Goal: Transaction & Acquisition: Book appointment/travel/reservation

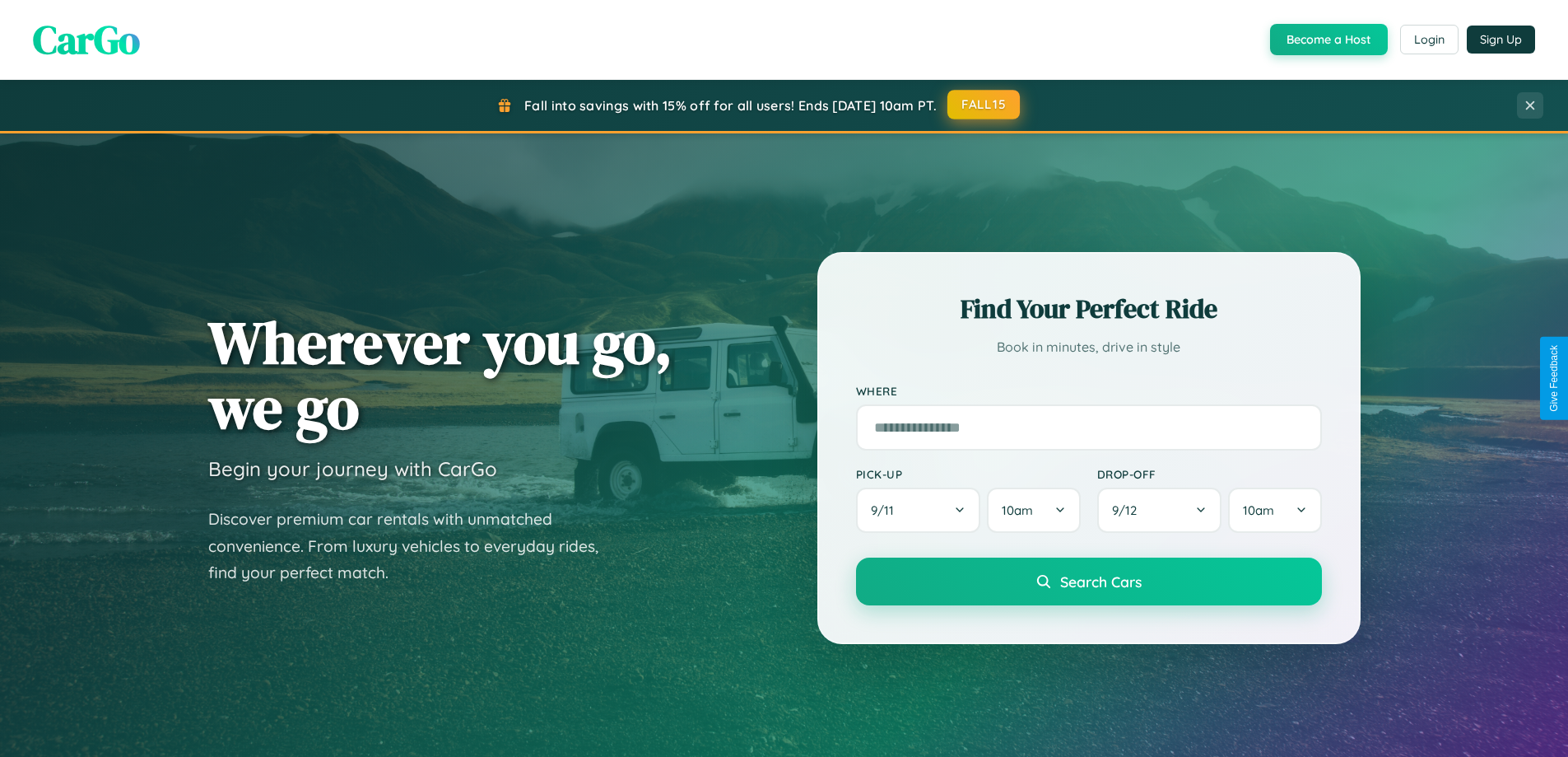
click at [984, 105] on button "FALL15" at bounding box center [983, 104] width 73 height 30
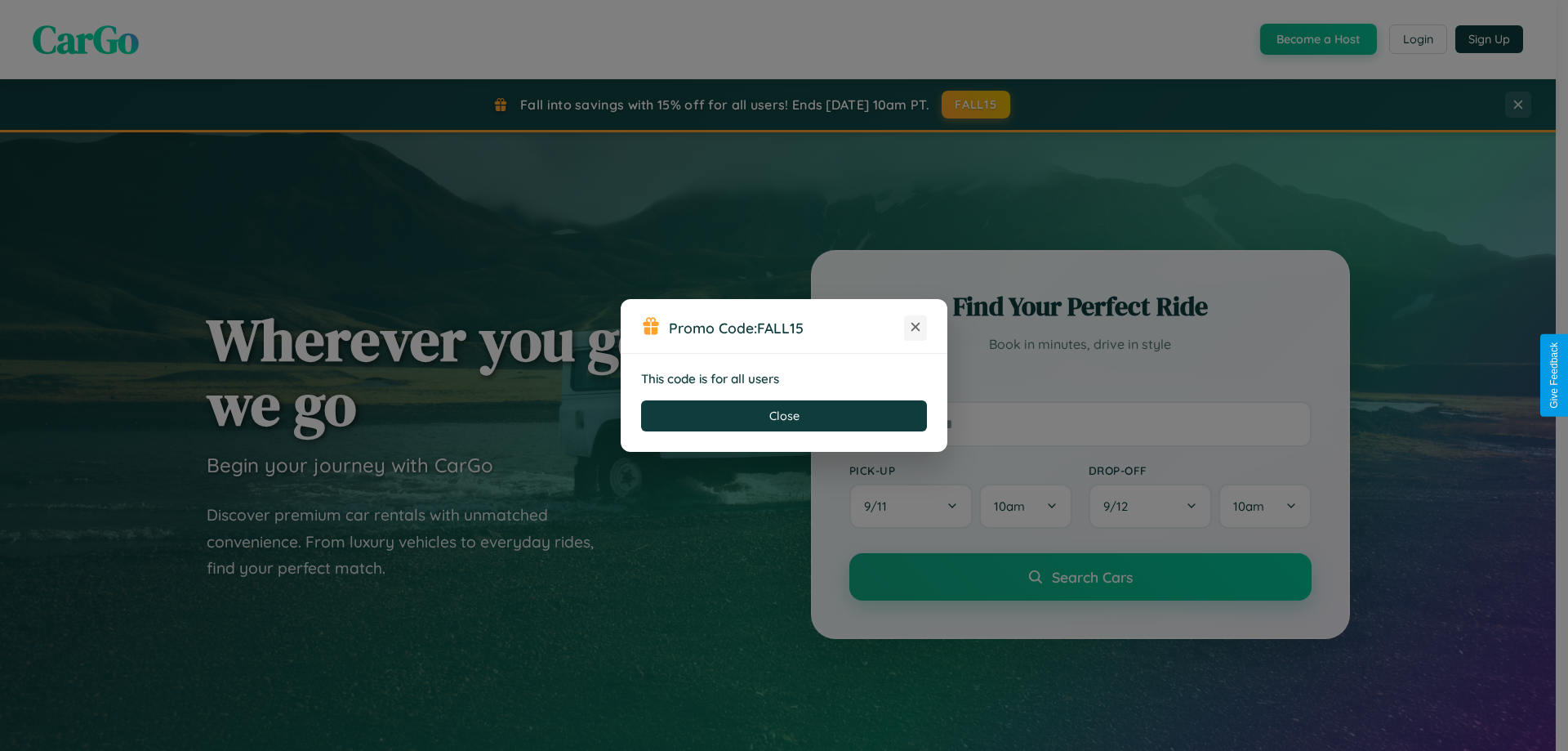
click at [915, 327] on icon at bounding box center [914, 326] width 16 height 16
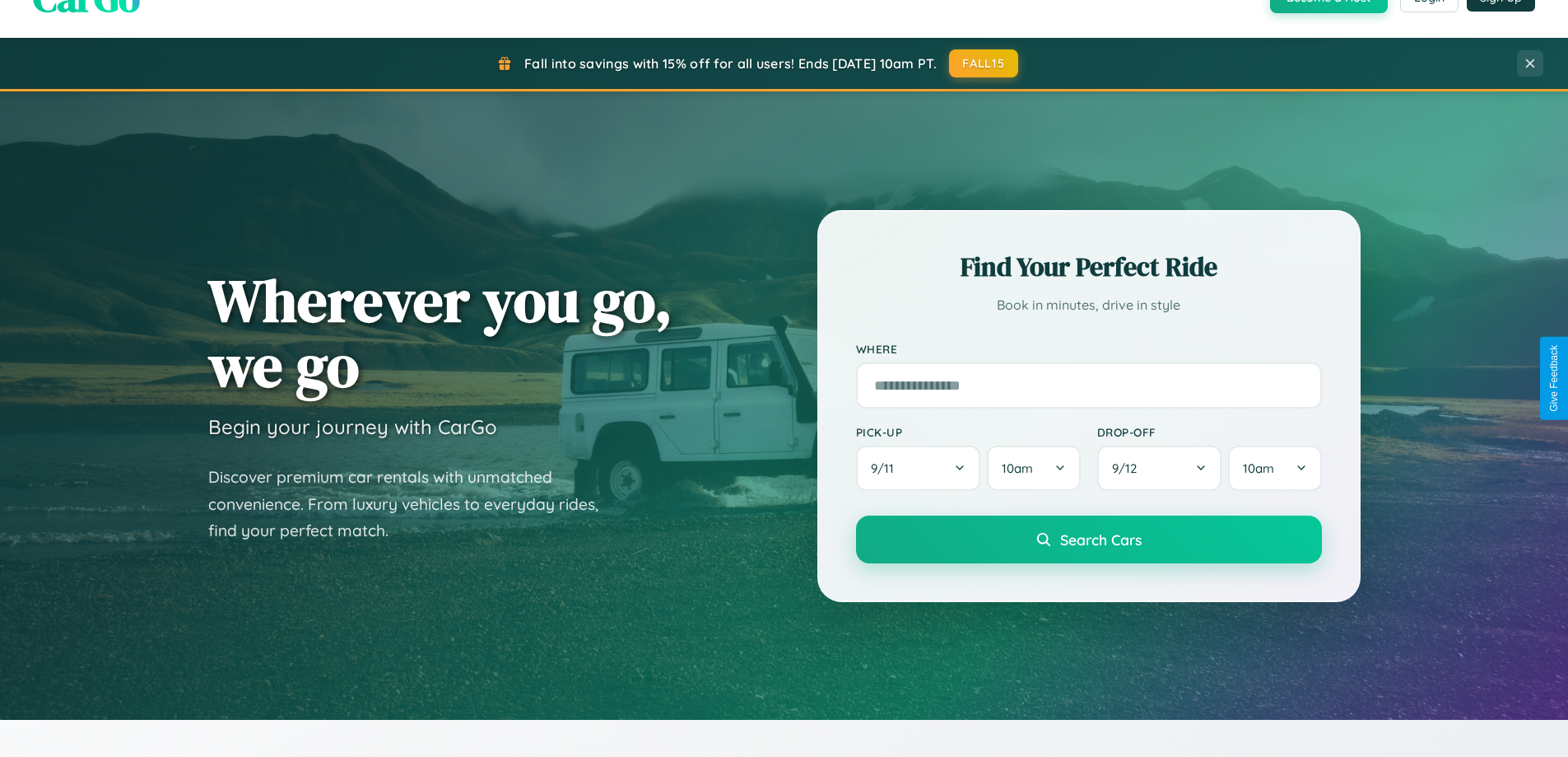
scroll to position [709, 0]
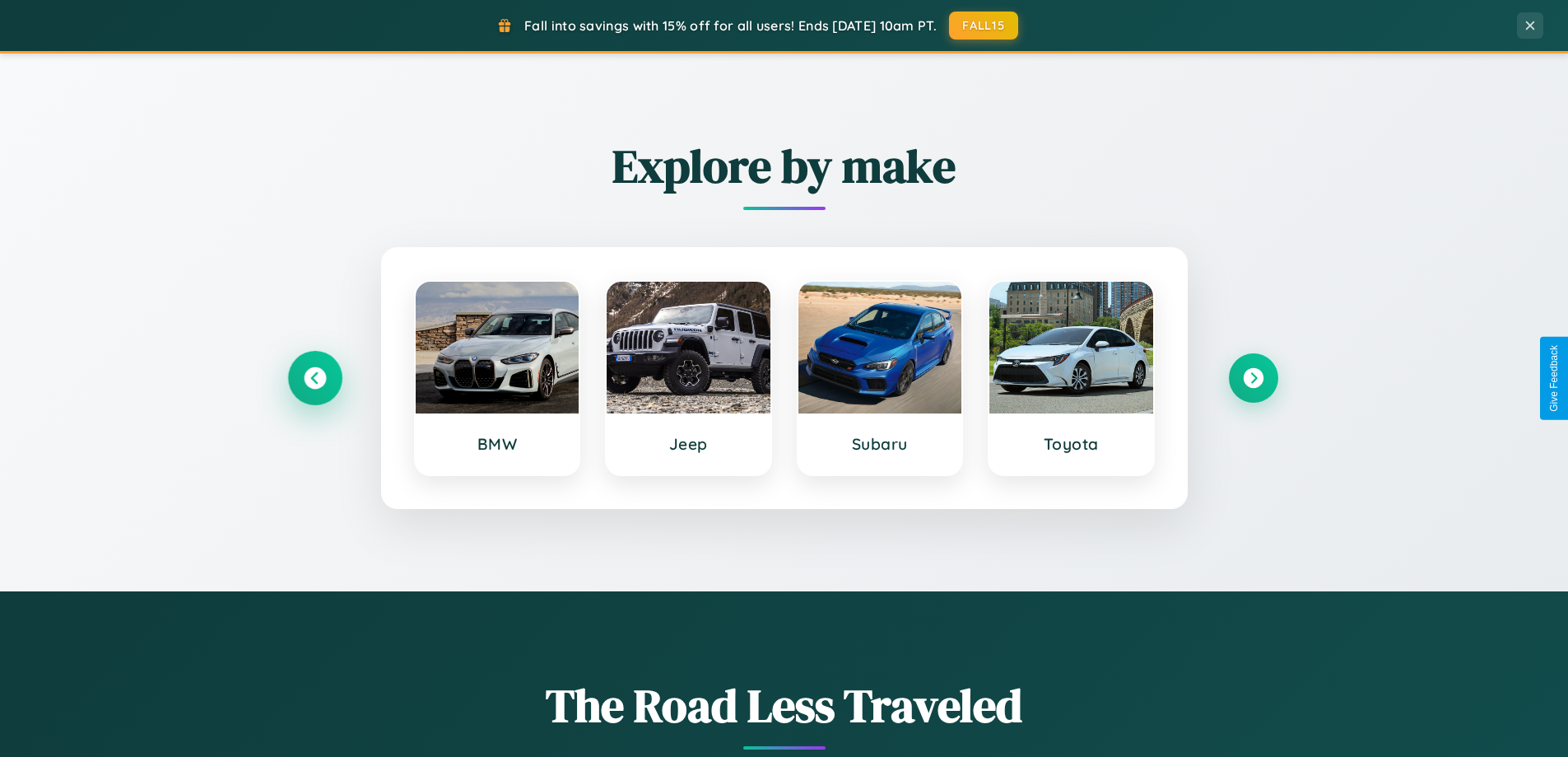
click at [314, 378] on icon at bounding box center [314, 378] width 22 height 22
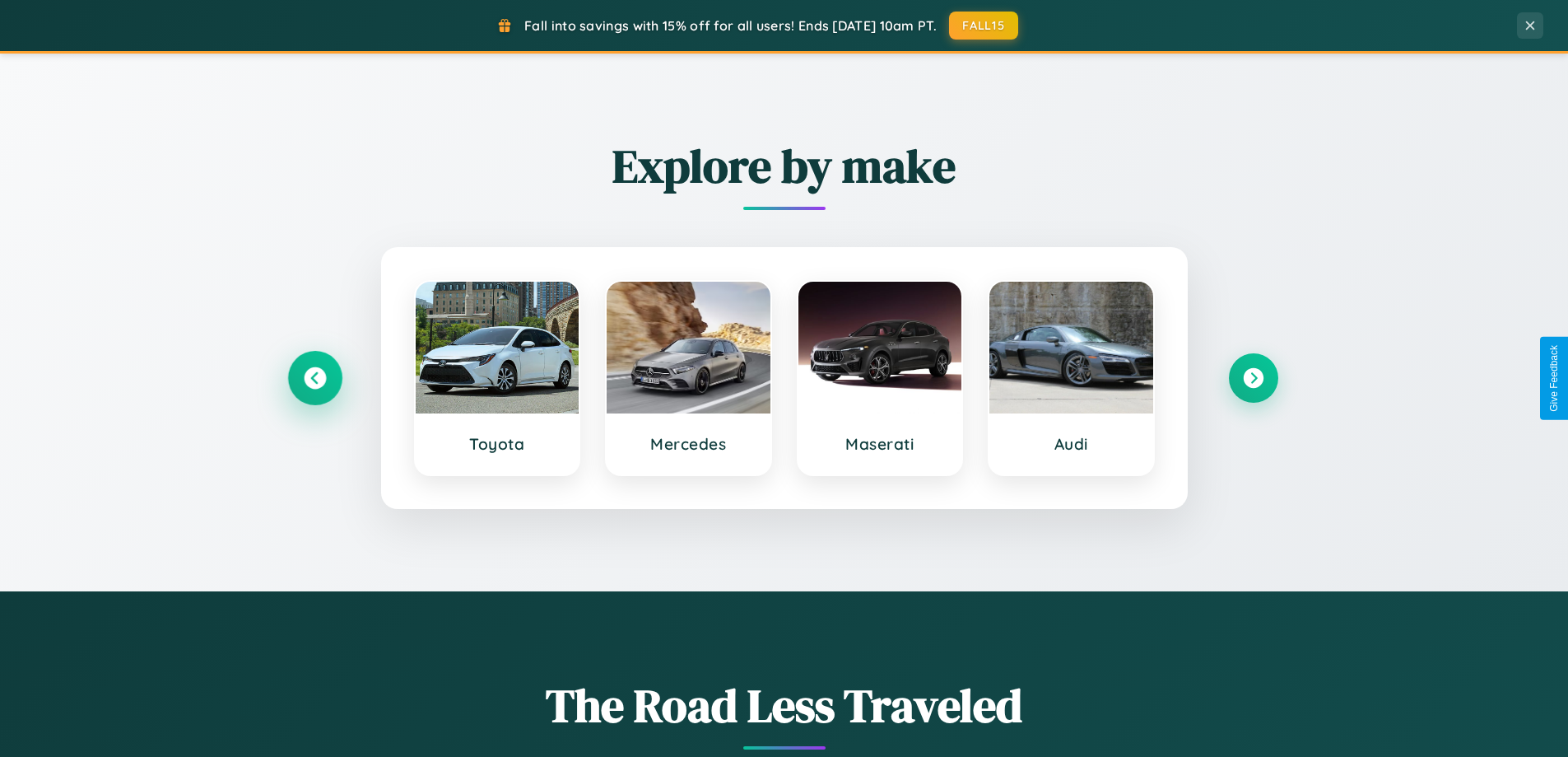
click at [314, 378] on icon at bounding box center [314, 378] width 22 height 22
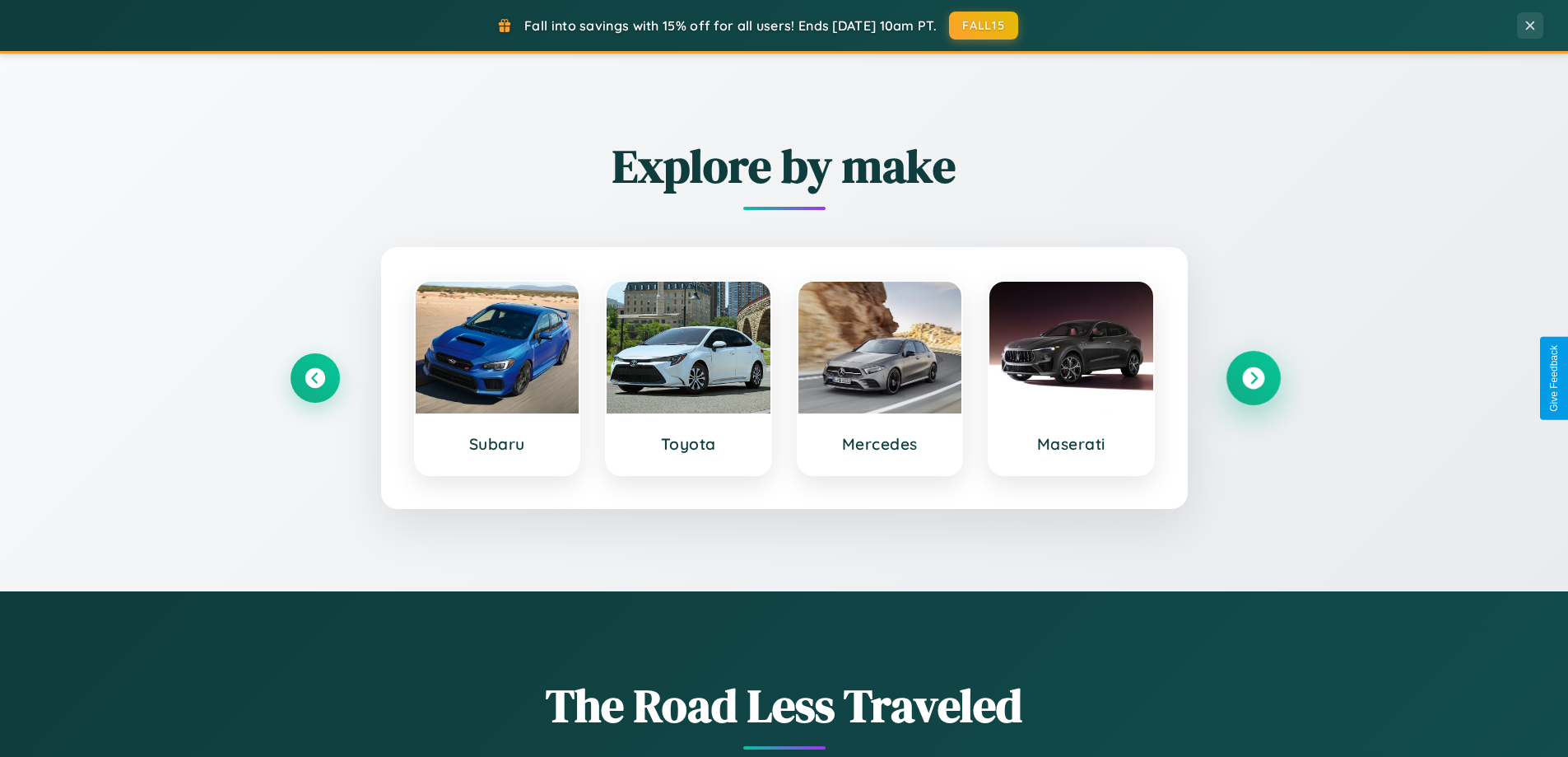
click at [1253, 378] on icon at bounding box center [1253, 378] width 22 height 22
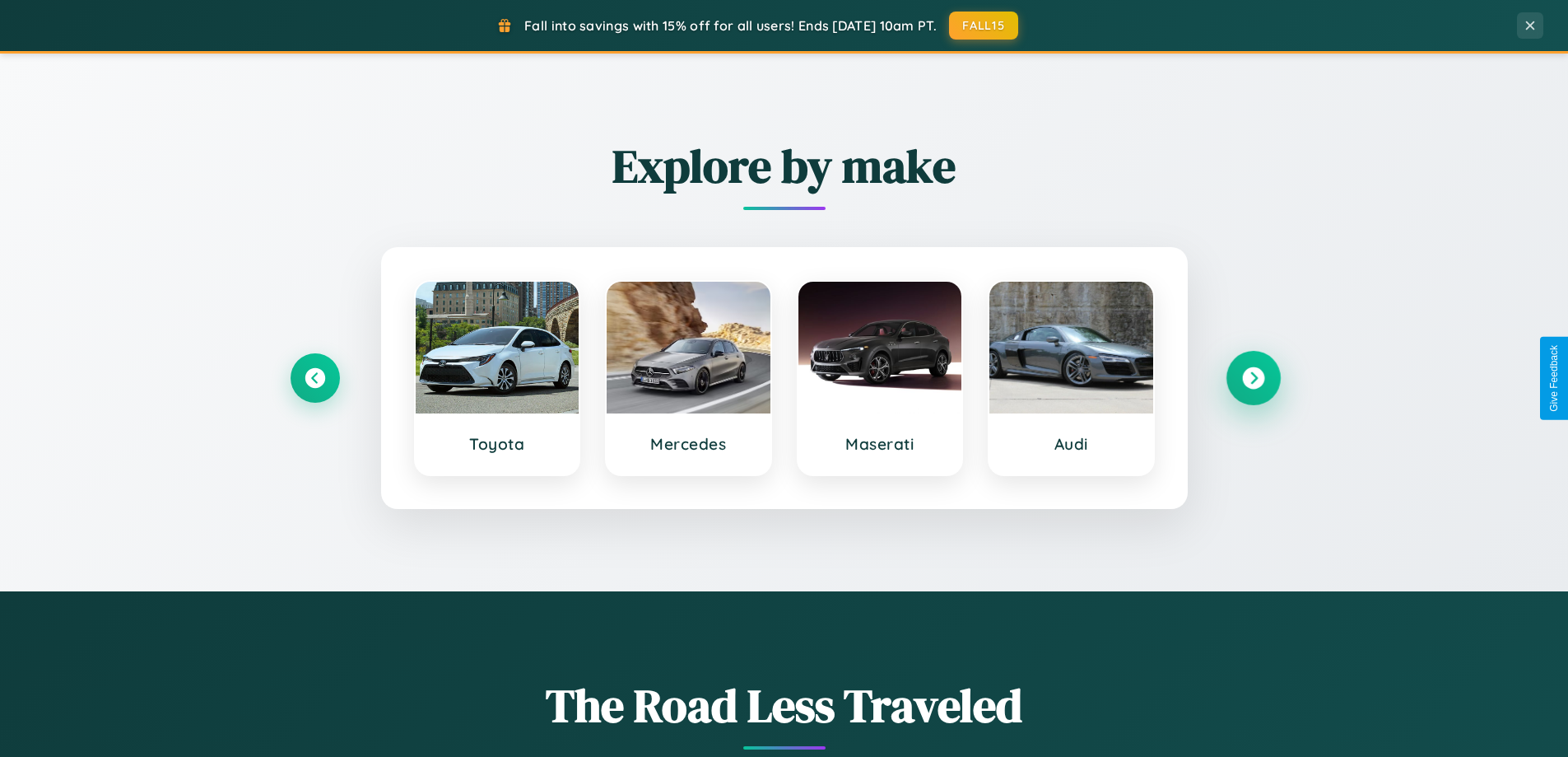
click at [1253, 378] on icon at bounding box center [1253, 378] width 22 height 22
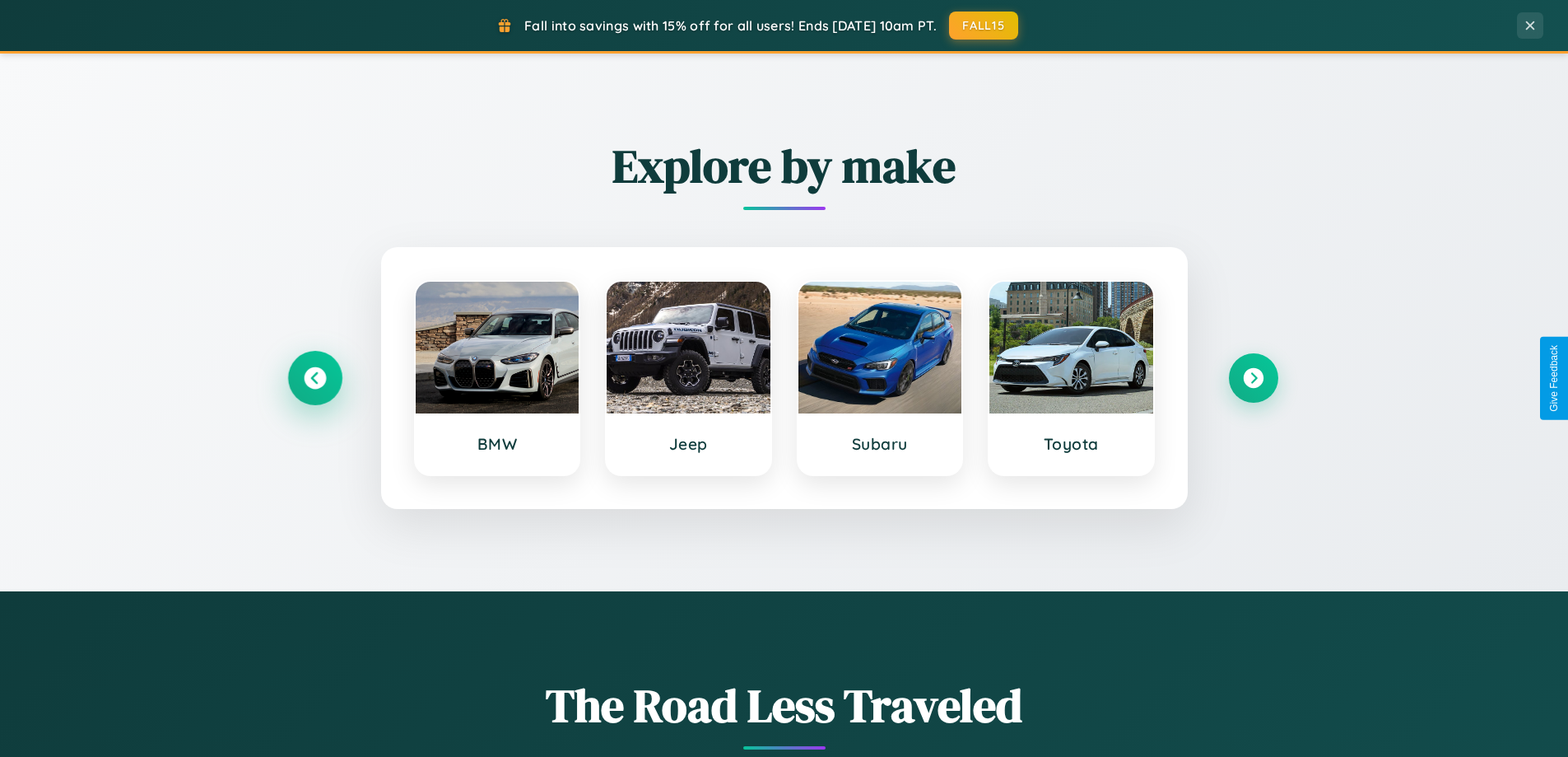
click at [314, 378] on icon at bounding box center [314, 378] width 22 height 22
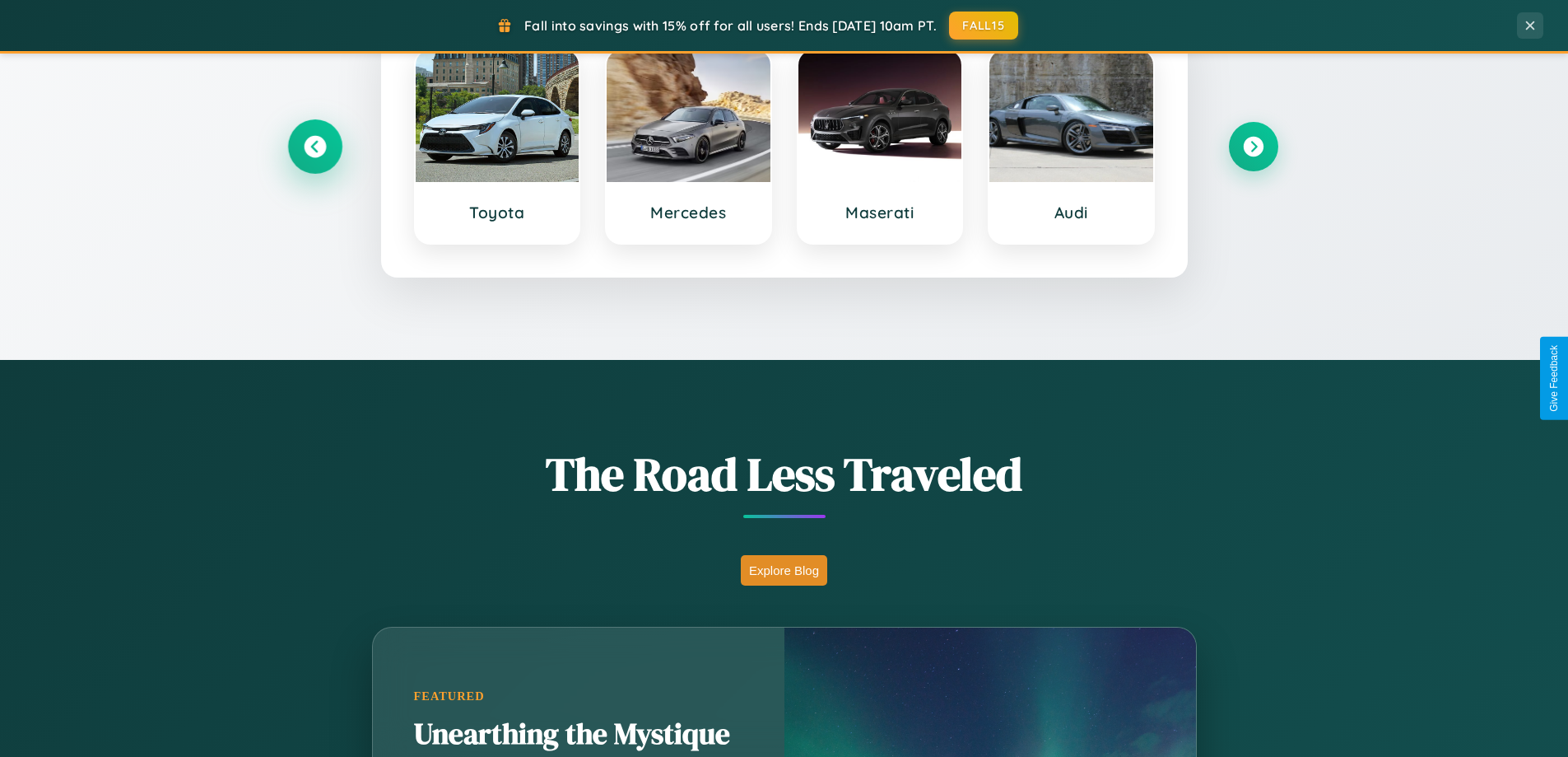
scroll to position [3168, 0]
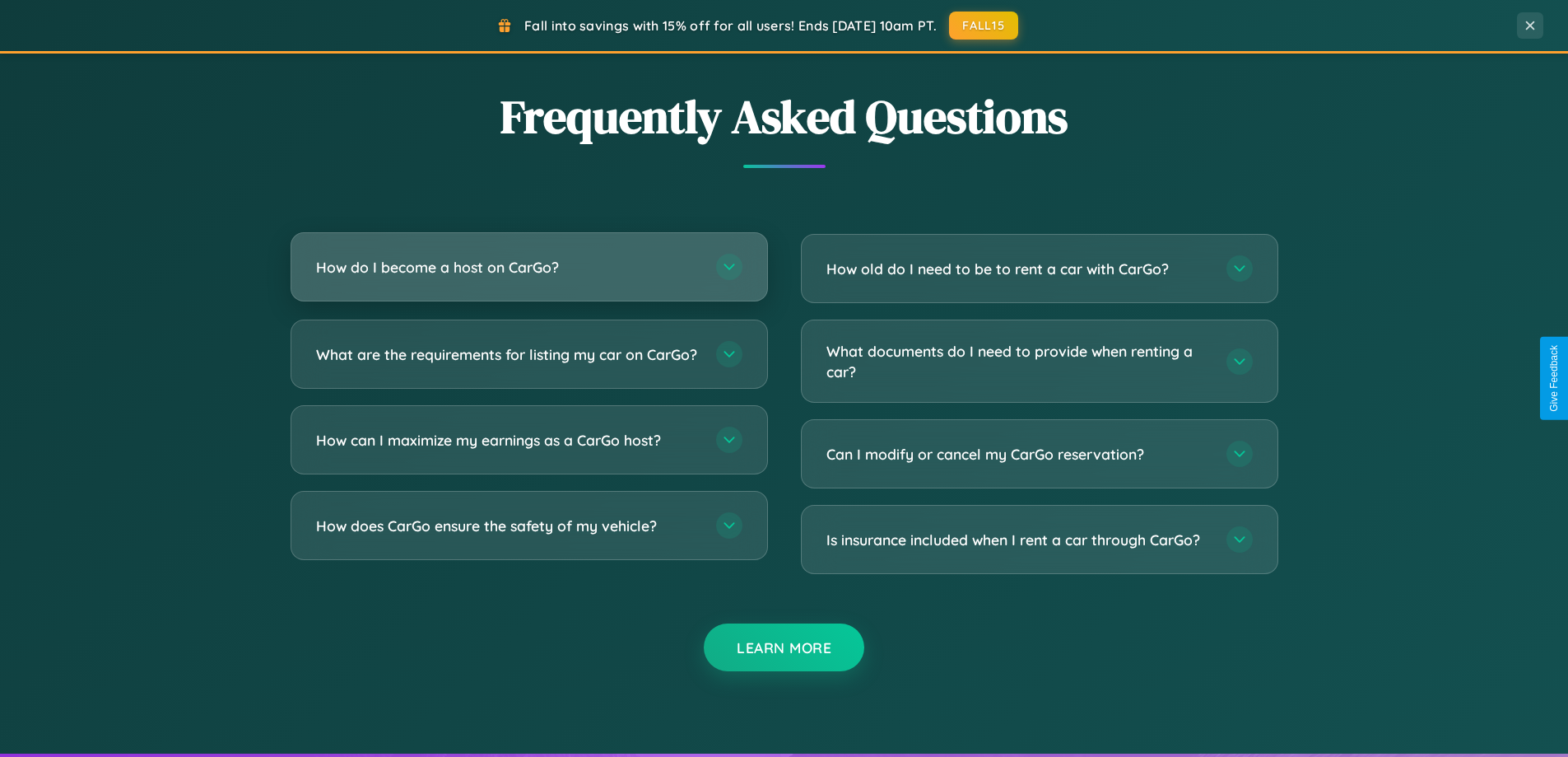
click at [529, 267] on h3 "How do I become a host on CarGo?" at bounding box center [507, 267] width 383 height 20
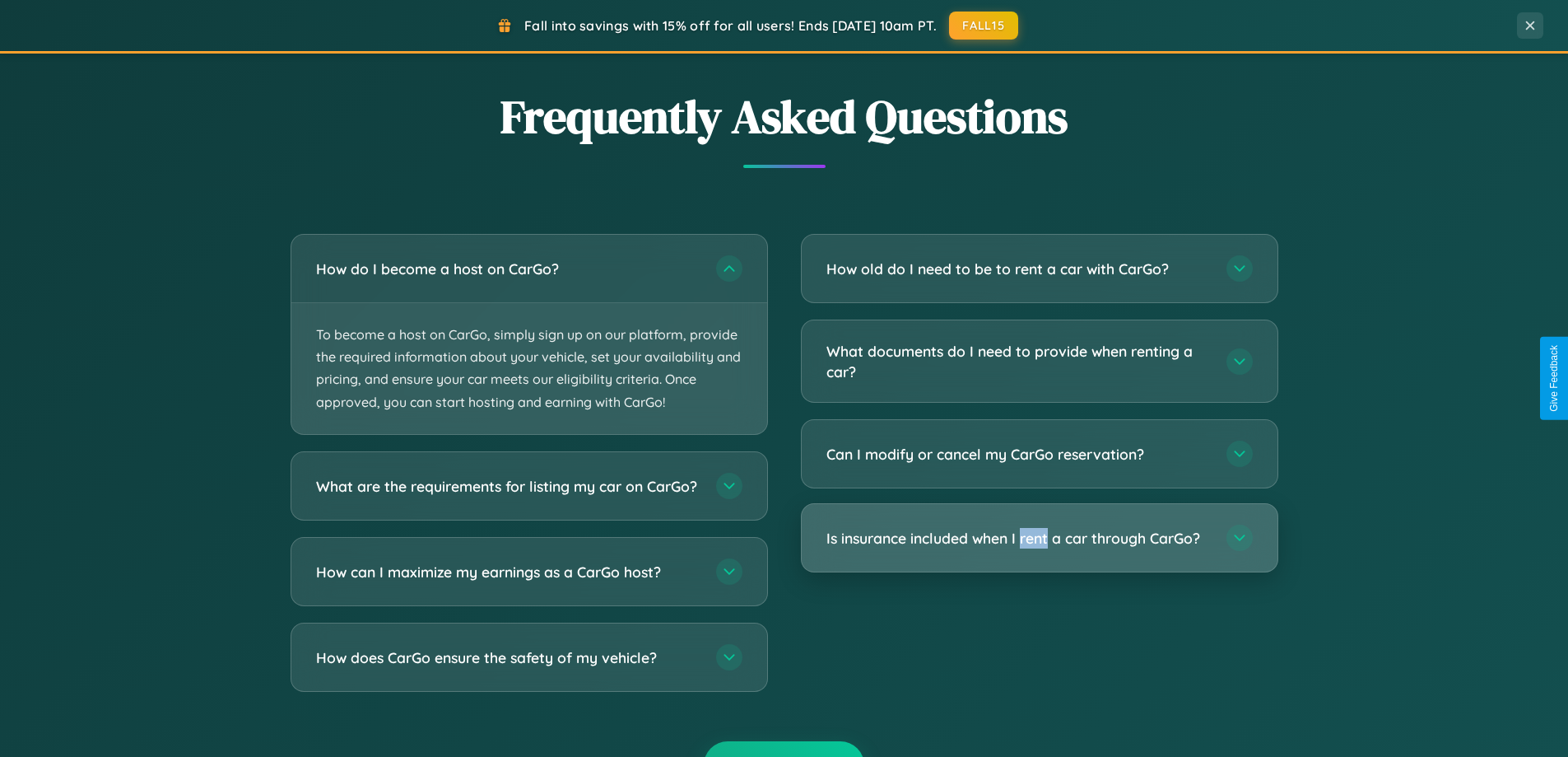
click at [1038, 540] on h3 "Is insurance included when I rent a car through CarGo?" at bounding box center [1018, 538] width 383 height 20
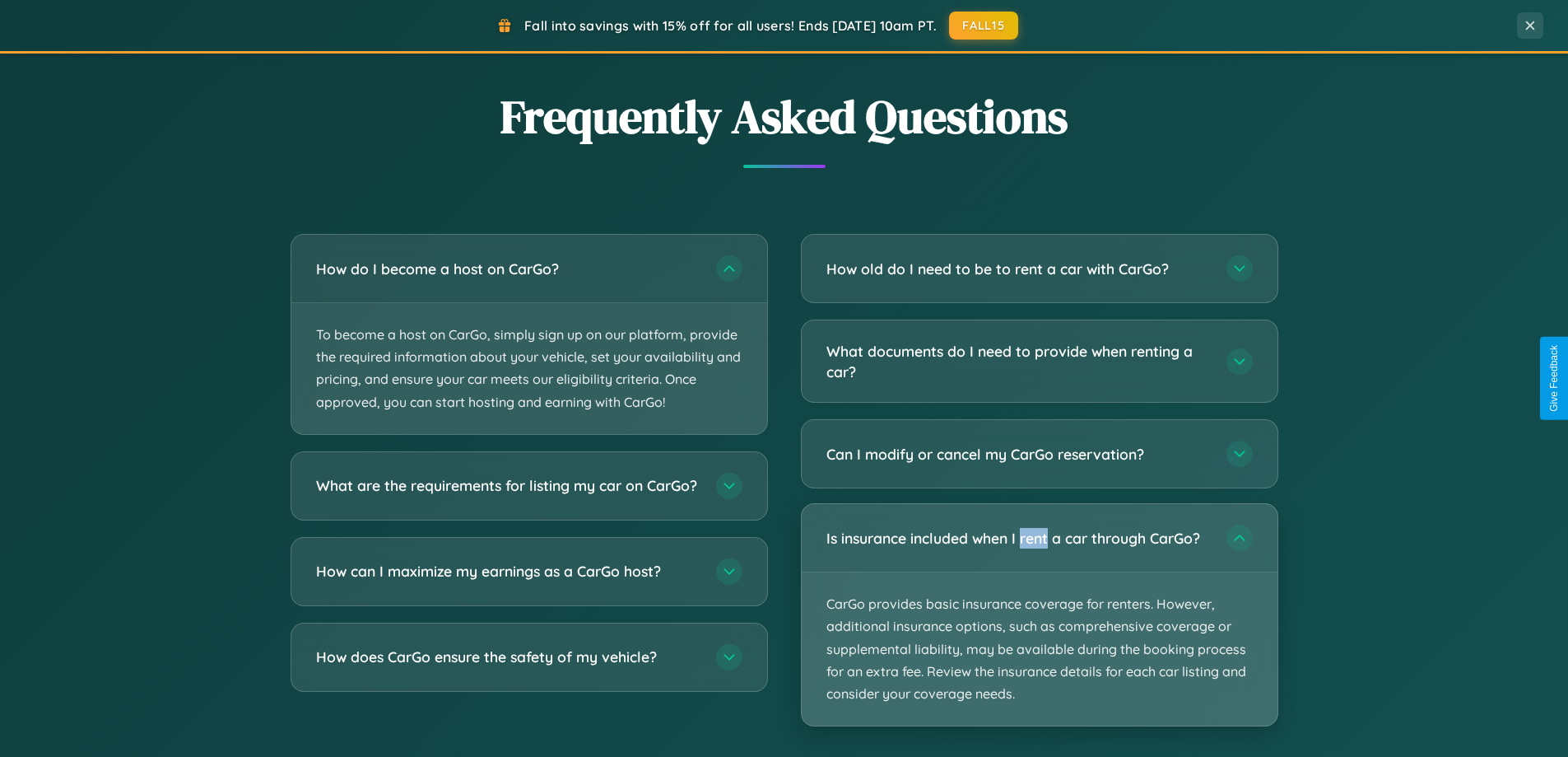
click at [1038, 614] on p "CarGo provides basic insurance coverage for renters. However, additional insura…" at bounding box center [1039, 649] width 475 height 153
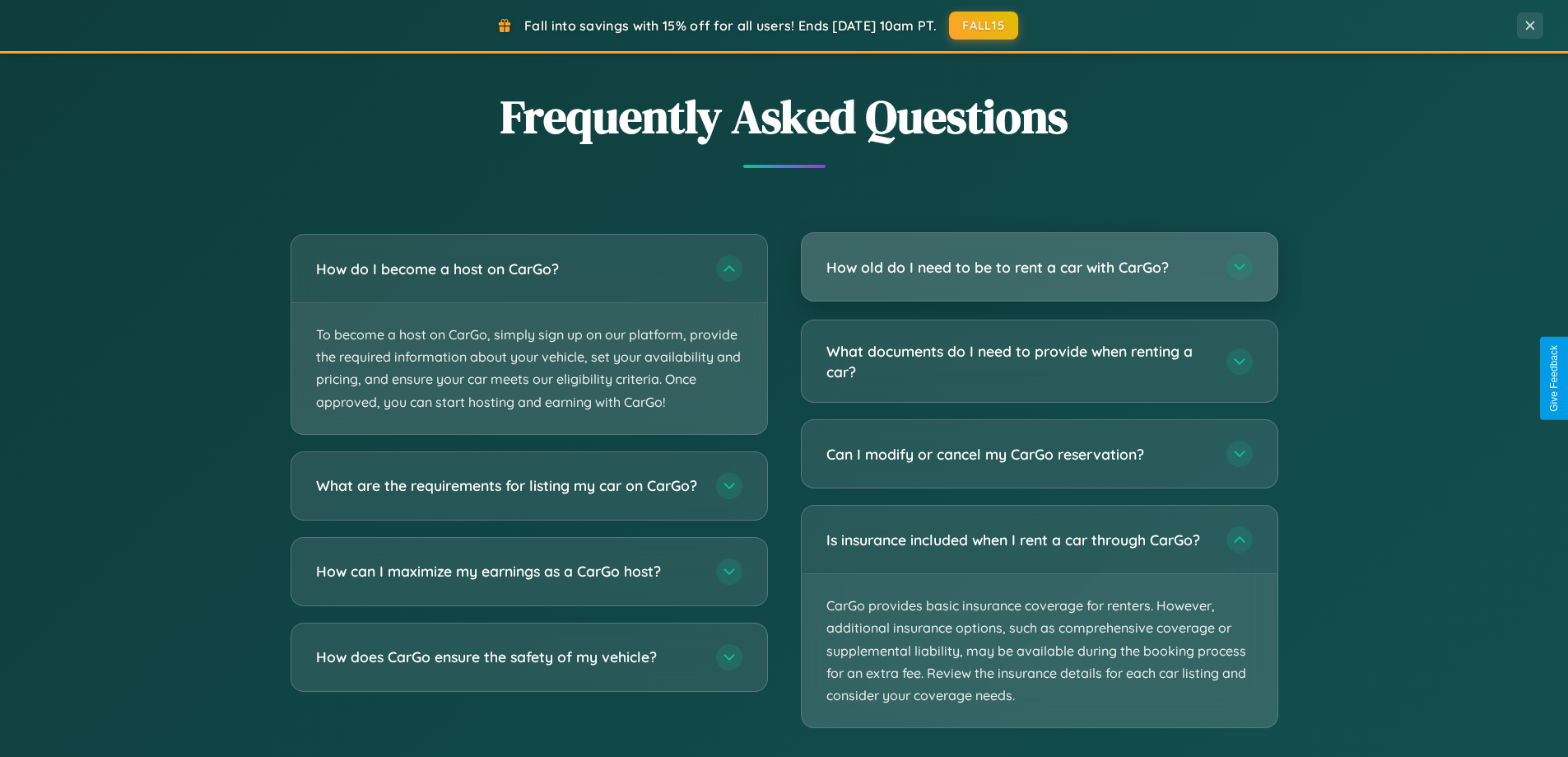
click at [1038, 269] on h3 "How old do I need to be to rent a car with CarGo?" at bounding box center [1018, 267] width 383 height 20
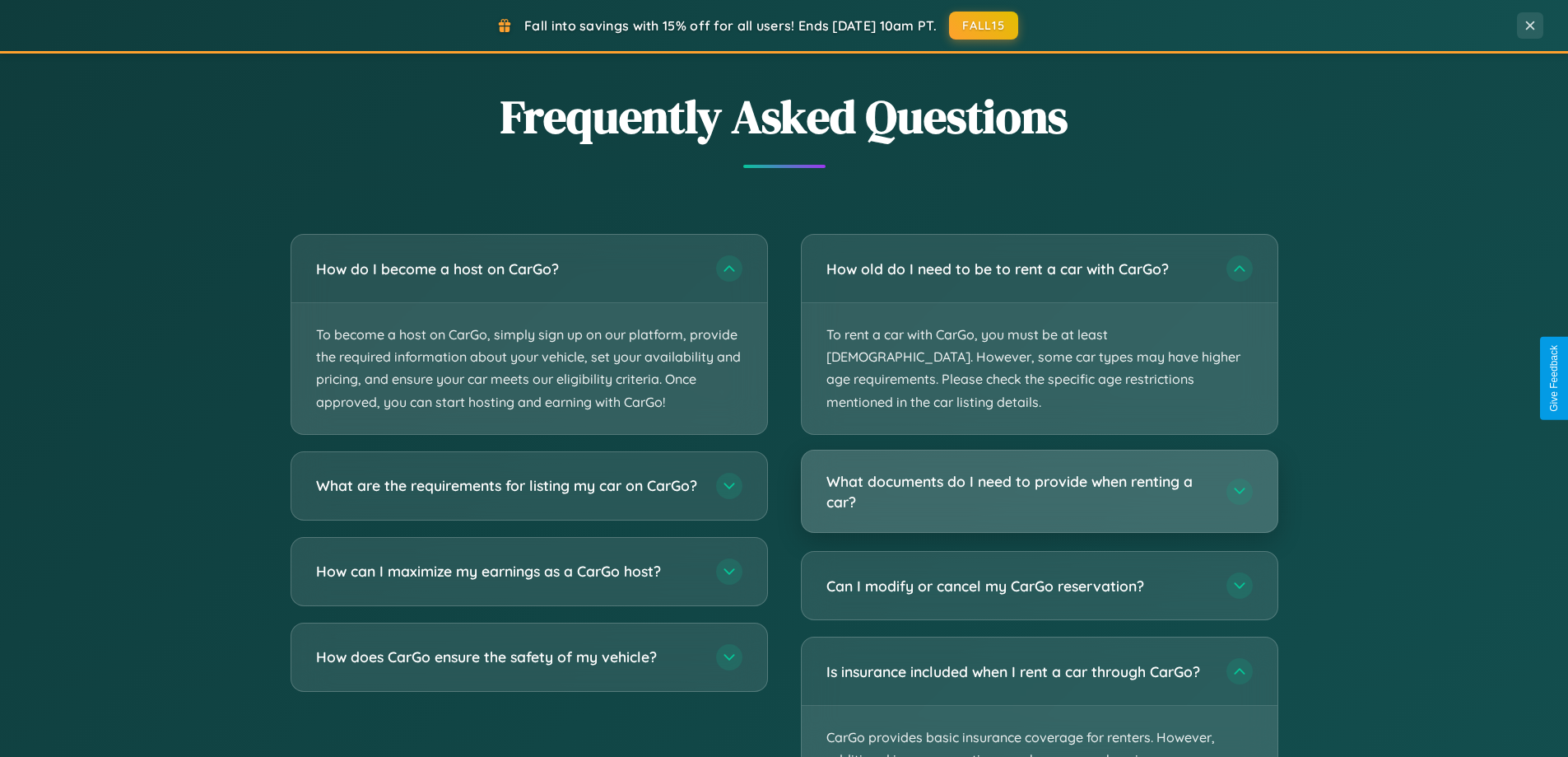
click at [1038, 471] on h3 "What documents do I need to provide when renting a car?" at bounding box center [1018, 491] width 383 height 41
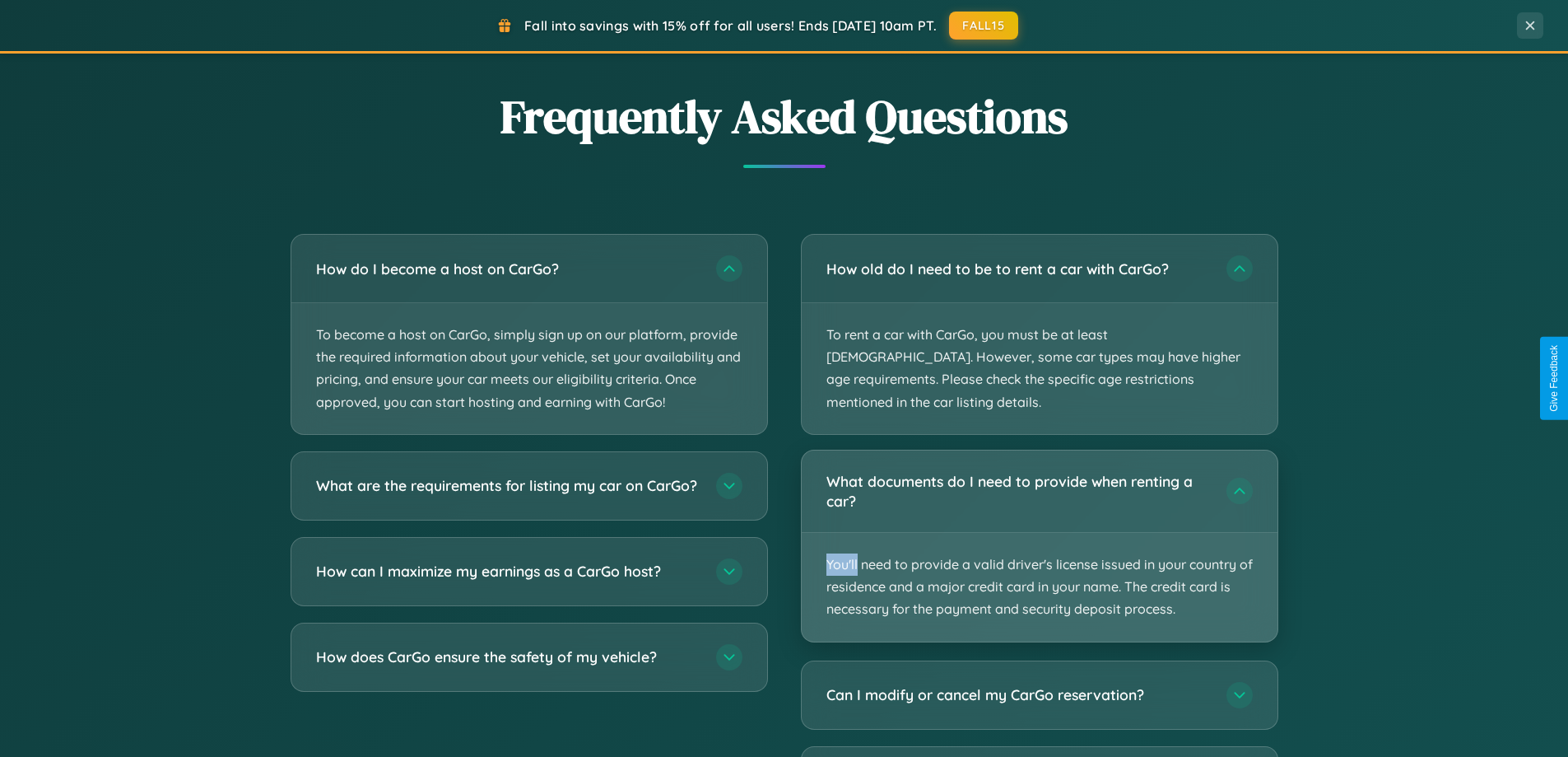
click at [1038, 533] on p "You'll need to provide a valid driver's license issued in your country of resid…" at bounding box center [1039, 587] width 475 height 109
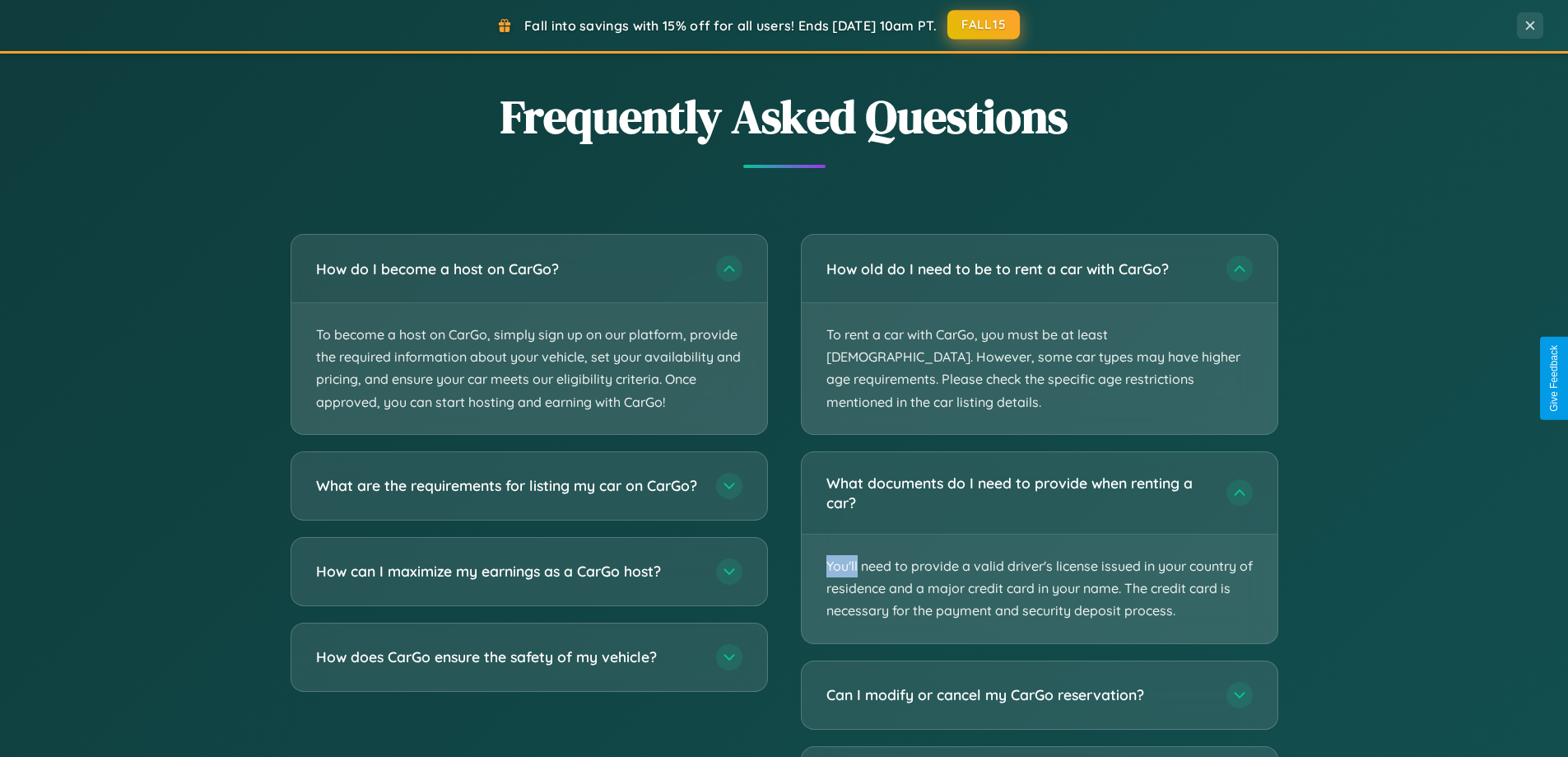
click at [984, 24] on button "FALL15" at bounding box center [983, 24] width 73 height 30
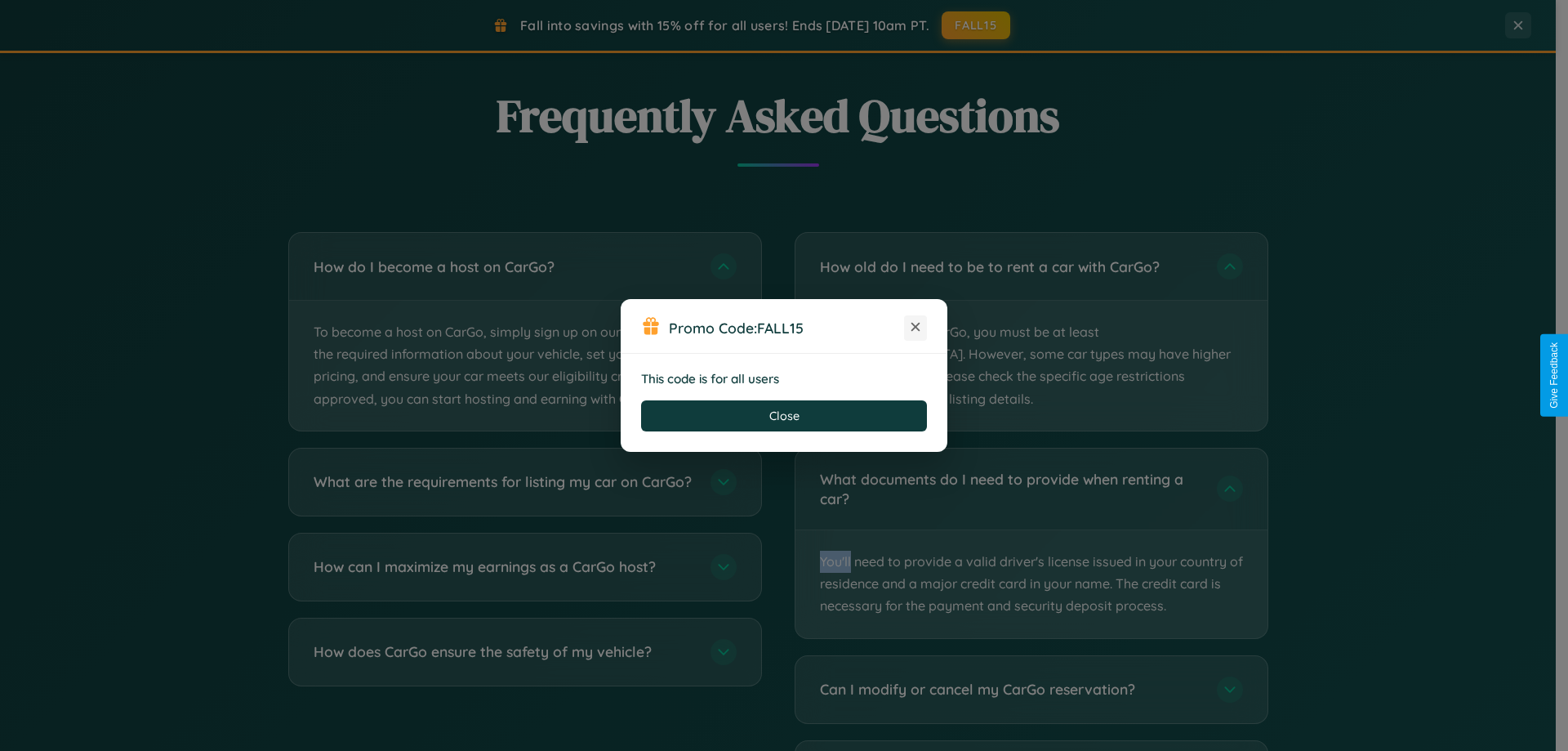
click at [915, 327] on icon at bounding box center [914, 326] width 16 height 16
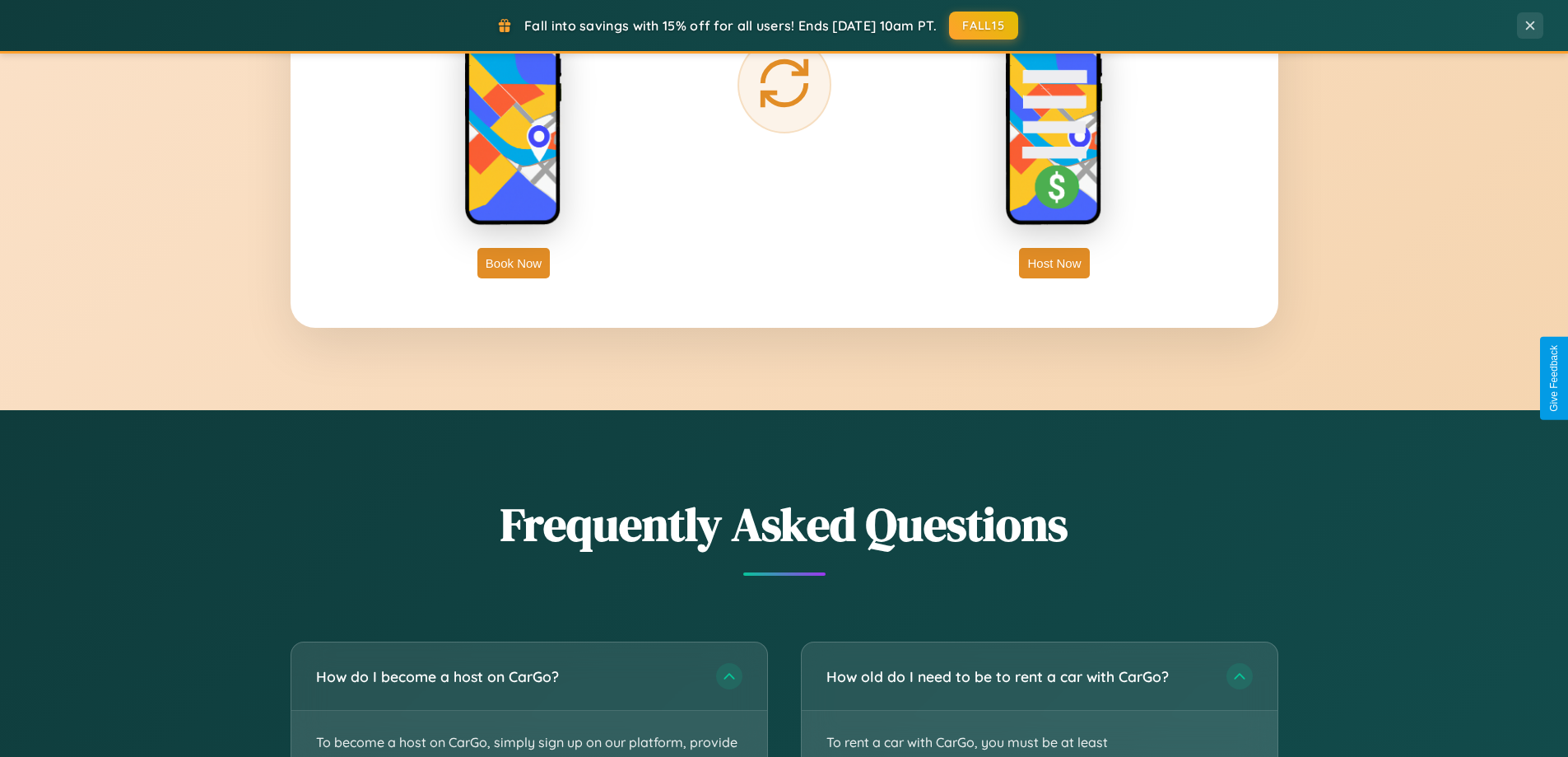
scroll to position [2645, 0]
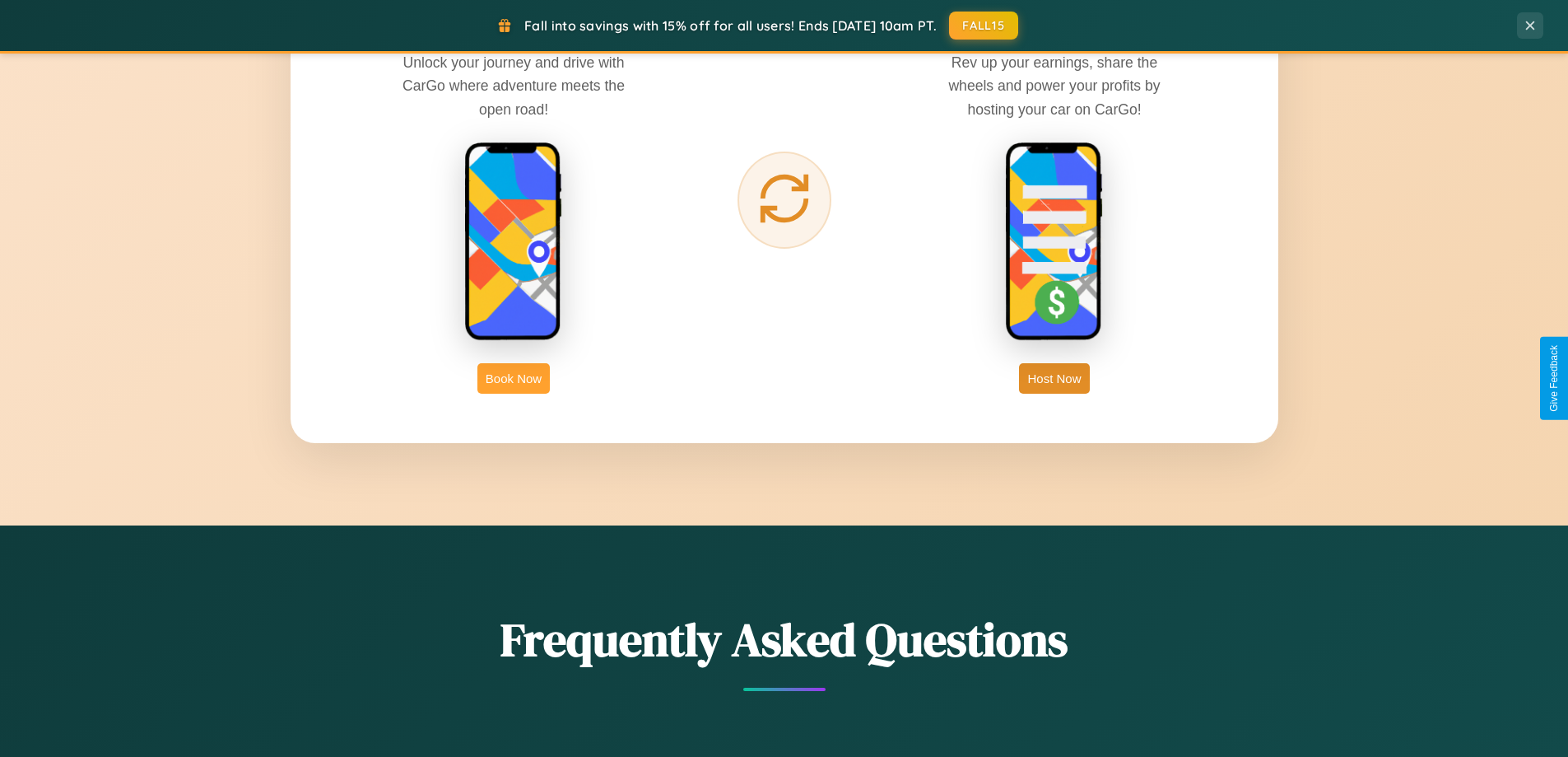
click at [513, 378] on button "Book Now" at bounding box center [513, 378] width 73 height 30
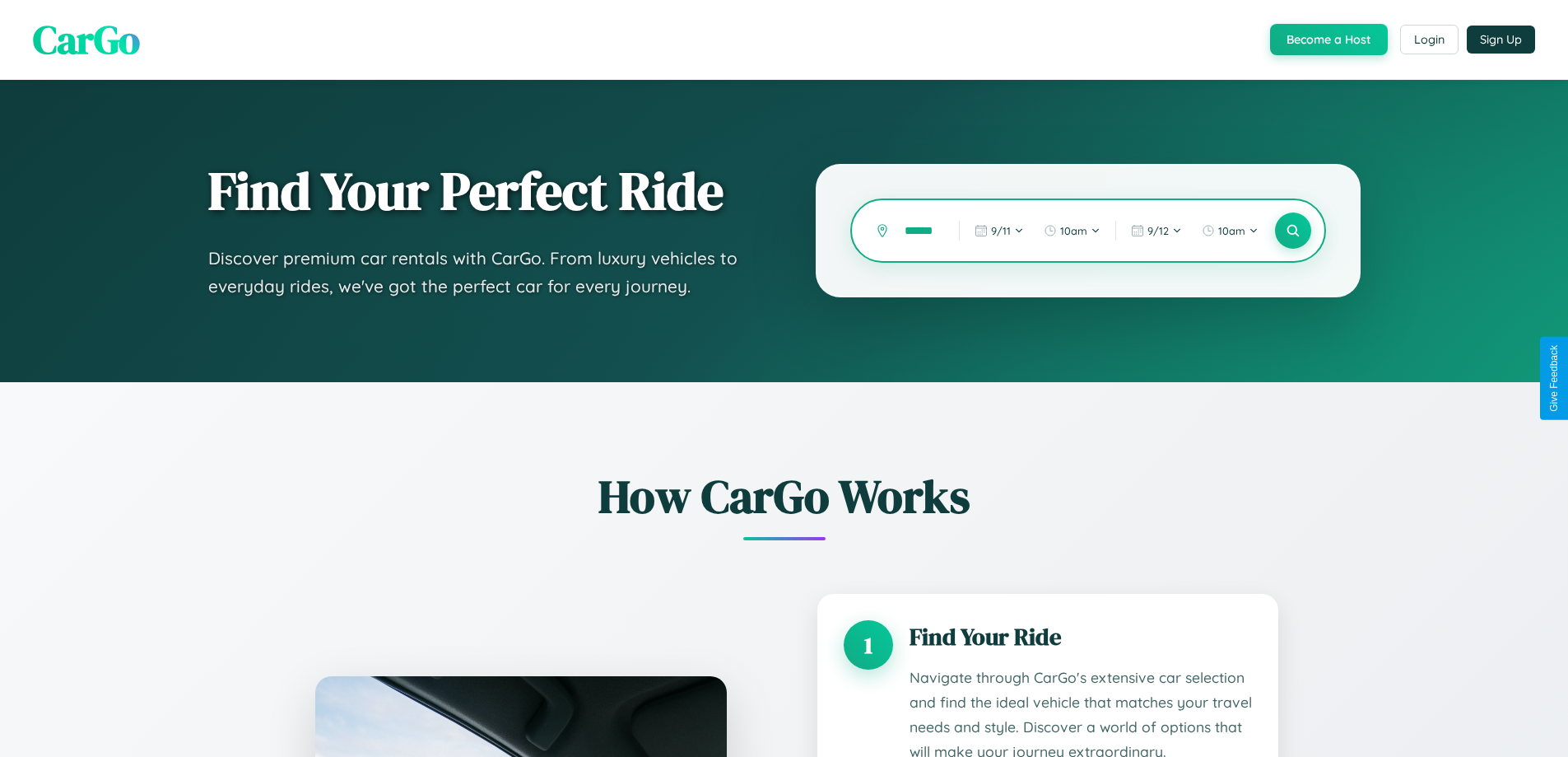
scroll to position [0, 8]
type input "******"
click at [1292, 231] on icon at bounding box center [1292, 231] width 16 height 16
